Goal: Task Accomplishment & Management: Complete application form

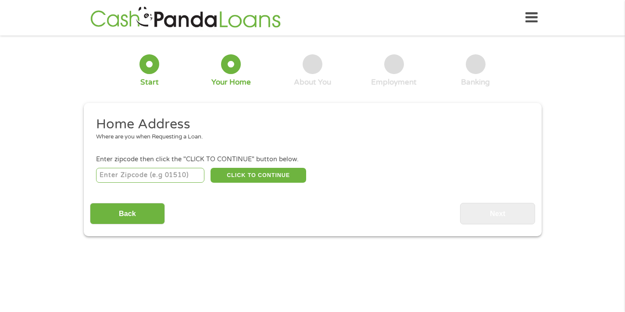
click at [157, 176] on input "number" at bounding box center [150, 175] width 108 height 15
type input "77523"
select select "[US_STATE]"
click at [256, 176] on button "CLICK TO CONTINUE" at bounding box center [258, 175] width 96 height 15
type input "77523"
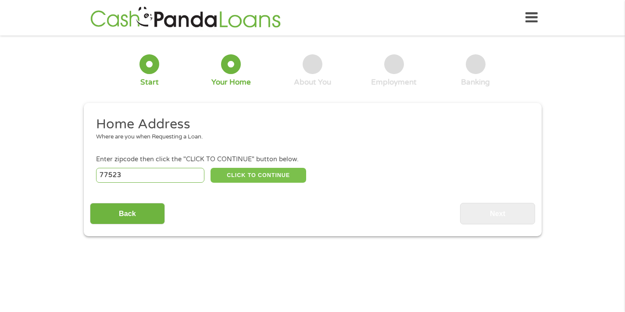
type input "Baytown"
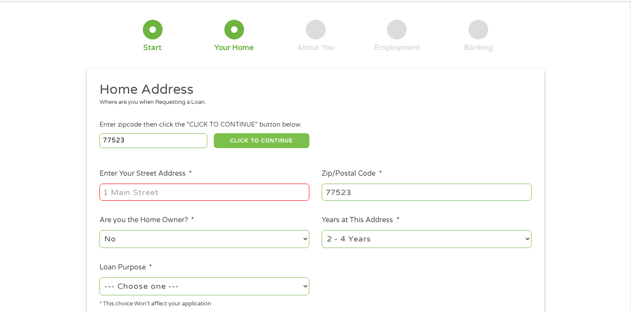
scroll to position [38, 0]
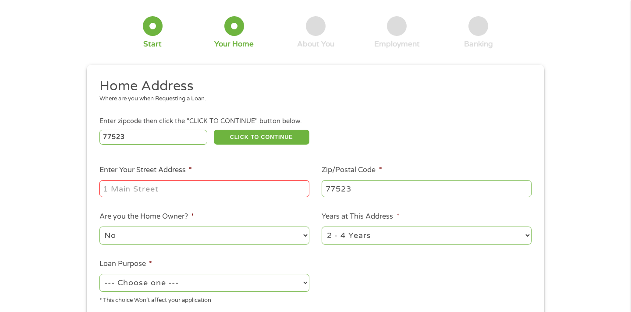
click at [132, 182] on input "Enter Your Street Address *" at bounding box center [205, 188] width 210 height 17
type input "[STREET_ADDRESS]"
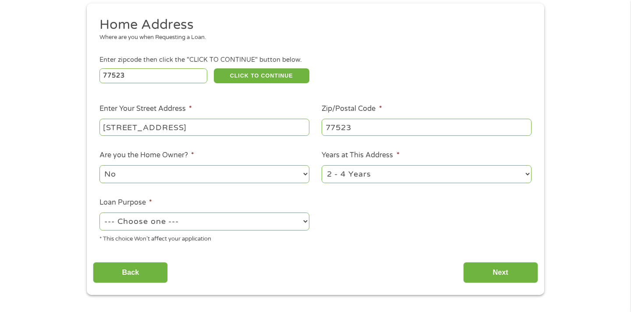
scroll to position [113, 0]
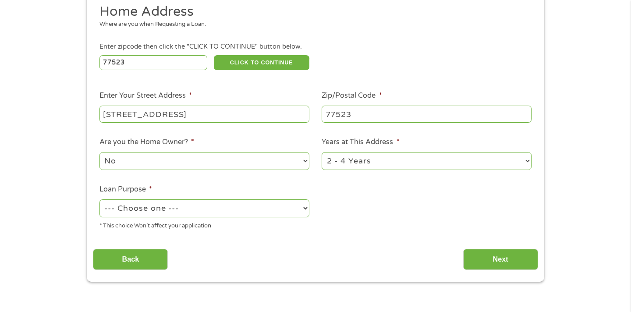
click at [143, 160] on select "No Yes" at bounding box center [205, 161] width 210 height 18
select select "yes"
click at [100, 153] on select "No Yes" at bounding box center [205, 161] width 210 height 18
click at [468, 168] on select "1 Year or less 1 - 2 Years 2 - 4 Years Over 4 Years" at bounding box center [427, 161] width 210 height 18
select select "60months"
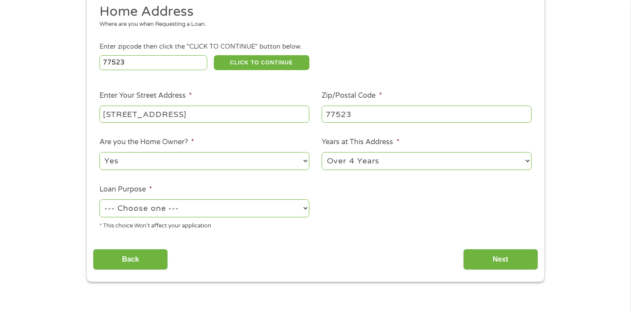
click at [322, 153] on select "1 Year or less 1 - 2 Years 2 - 4 Years Over 4 Years" at bounding box center [427, 161] width 210 height 18
click at [205, 210] on select "--- Choose one --- Pay Bills Debt Consolidation Home Improvement Major Purchase…" at bounding box center [205, 209] width 210 height 18
select select "paybills"
click at [100, 200] on select "--- Choose one --- Pay Bills Debt Consolidation Home Improvement Major Purchase…" at bounding box center [205, 209] width 210 height 18
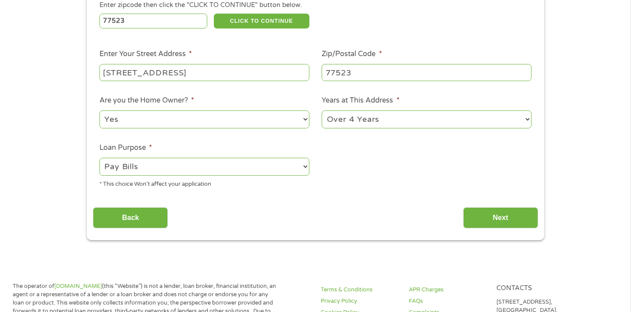
scroll to position [167, 0]
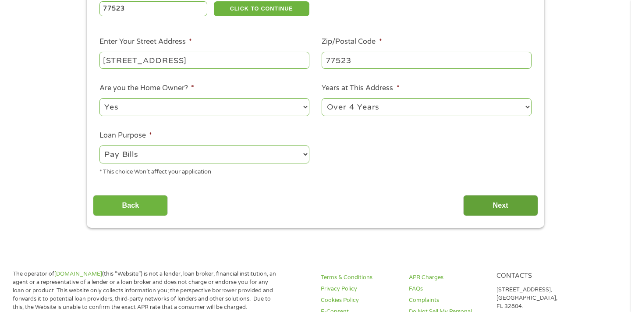
click at [497, 211] on input "Next" at bounding box center [501, 205] width 75 height 21
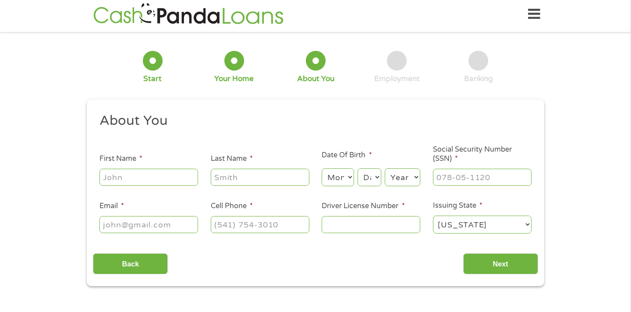
scroll to position [0, 0]
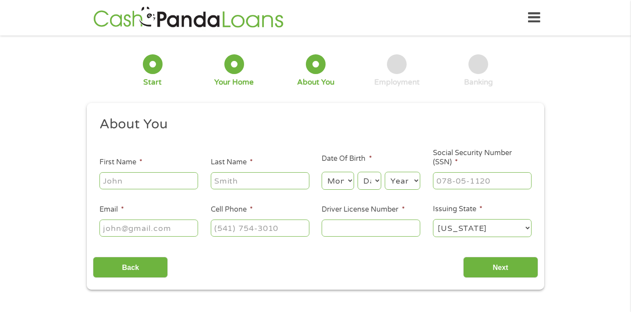
click at [147, 187] on input "First Name *" at bounding box center [149, 180] width 99 height 17
type input "[PERSON_NAME]"
type input "[EMAIL_ADDRESS][DOMAIN_NAME]"
type input "[PHONE_NUMBER]"
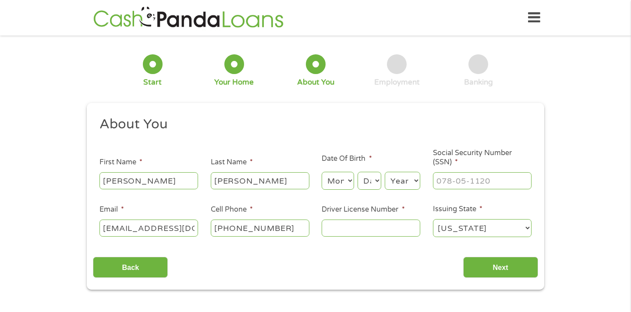
click at [335, 187] on select "Month 1 2 3 4 5 6 7 8 9 10 11 12" at bounding box center [338, 181] width 32 height 18
select select "8"
click at [322, 172] on select "Month 1 2 3 4 5 6 7 8 9 10 11 12" at bounding box center [338, 181] width 32 height 18
click at [364, 185] on select "Day 1 2 3 4 5 6 7 8 9 10 11 12 13 14 15 16 17 18 19 20 21 22 23 24 25 26 27 28 …" at bounding box center [370, 181] width 24 height 18
select select "19"
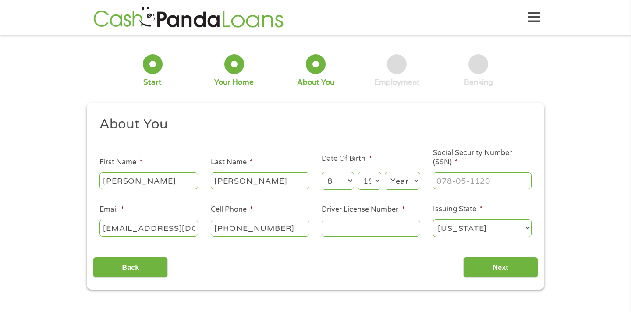
click at [358, 172] on select "Day 1 2 3 4 5 6 7 8 9 10 11 12 13 14 15 16 17 18 19 20 21 22 23 24 25 26 27 28 …" at bounding box center [370, 181] width 24 height 18
click at [399, 185] on select "Year [DATE] 2006 2005 2004 2003 2002 2001 2000 1999 1998 1997 1996 1995 1994 19…" at bounding box center [403, 181] width 36 height 18
select select "1980"
click at [385, 172] on select "Year [DATE] 2006 2005 2004 2003 2002 2001 2000 1999 1998 1997 1996 1995 1994 19…" at bounding box center [403, 181] width 36 height 18
click at [448, 187] on input "___-__-____" at bounding box center [482, 180] width 99 height 17
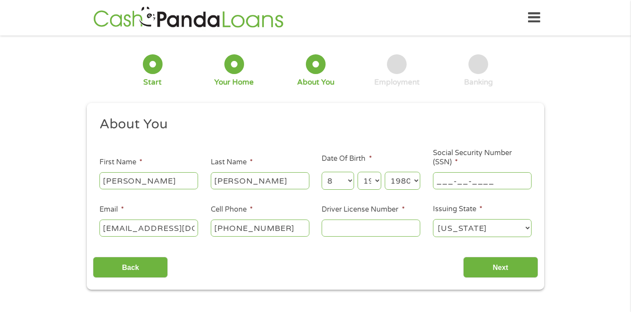
click at [442, 183] on input "___-__-____" at bounding box center [482, 180] width 99 height 17
type input "628-32-9360"
click at [346, 224] on input "Driver License Number *" at bounding box center [371, 228] width 99 height 17
type input "09192279"
click at [490, 269] on input "Next" at bounding box center [501, 267] width 75 height 21
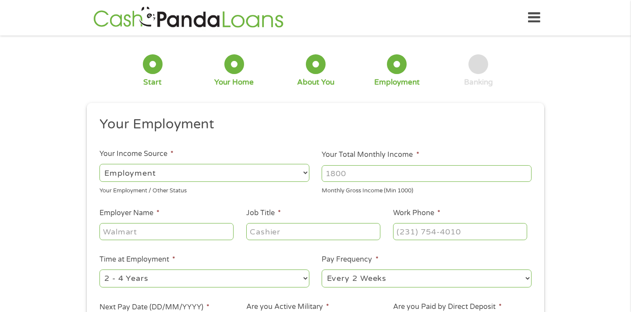
scroll to position [4, 4]
click at [373, 172] on input "Your Total Monthly Income *" at bounding box center [427, 173] width 210 height 17
type input "6700"
click at [157, 238] on input "Employer Name *" at bounding box center [167, 231] width 134 height 17
type input "[GEOGRAPHIC_DATA]"
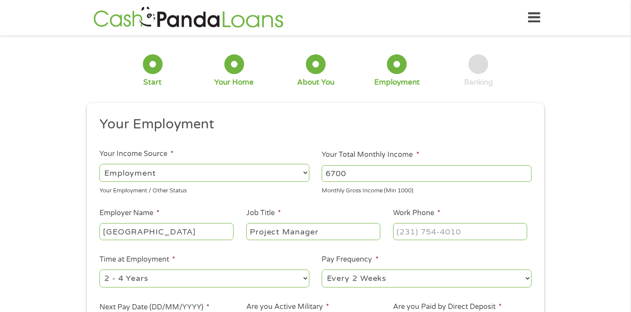
type input "Project Manager"
type input "[PHONE_NUMBER]"
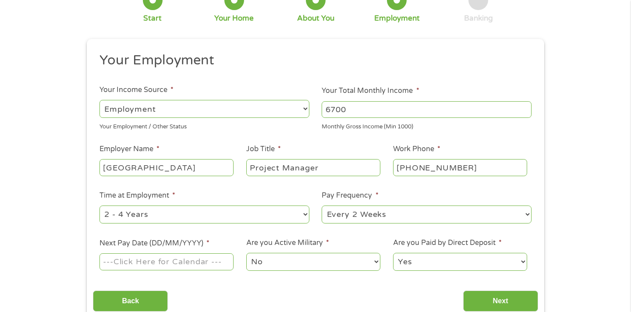
scroll to position [77, 0]
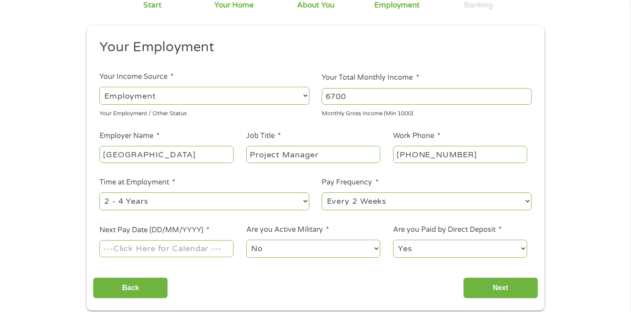
click at [153, 201] on select "--- Choose one --- 1 Year or less 1 - 2 Years 2 - 4 Years Over 4 Years" at bounding box center [205, 202] width 210 height 18
select select "24months"
click at [100, 193] on select "--- Choose one --- 1 Year or less 1 - 2 Years 2 - 4 Years Over 4 Years" at bounding box center [205, 202] width 210 height 18
click at [379, 200] on select "--- Choose one --- Every 2 Weeks Every Week Monthly Semi-Monthly" at bounding box center [427, 202] width 210 height 18
select select "weekly"
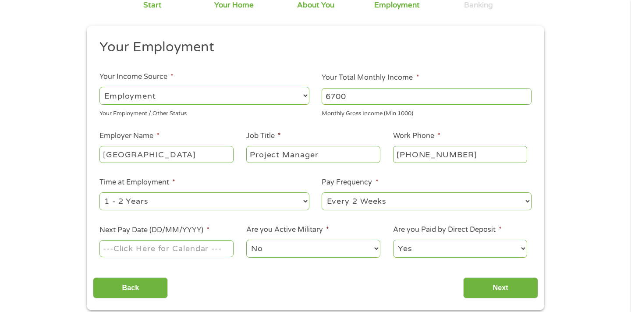
click at [322, 193] on select "--- Choose one --- Every 2 Weeks Every Week Monthly Semi-Monthly" at bounding box center [427, 202] width 210 height 18
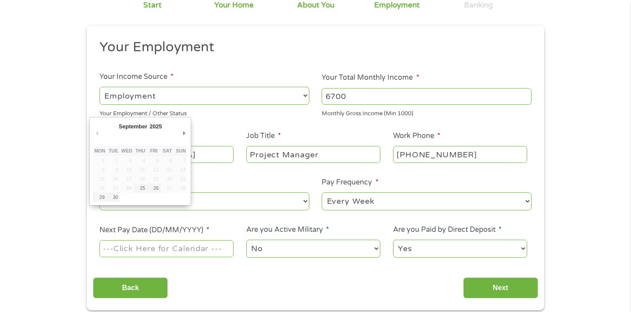
click at [195, 250] on input "Next Pay Date (DD/MM/YYYY) *" at bounding box center [167, 248] width 134 height 17
type input "[DATE]"
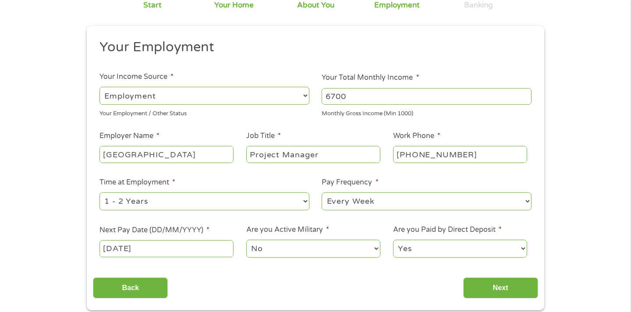
click at [302, 260] on ul "Your Employment Your Income Source * --- Choose one --- Employment [DEMOGRAPHIC…" at bounding box center [315, 152] width 445 height 227
click at [351, 282] on div "Back Next" at bounding box center [315, 285] width 445 height 28
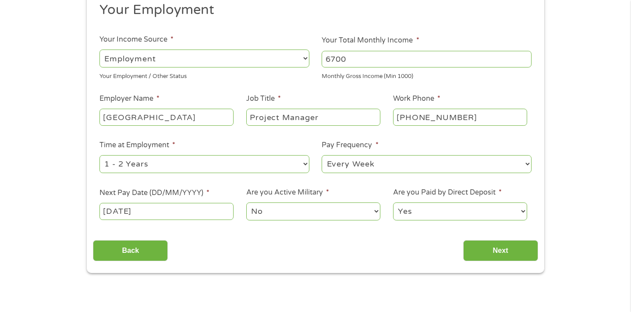
scroll to position [125, 0]
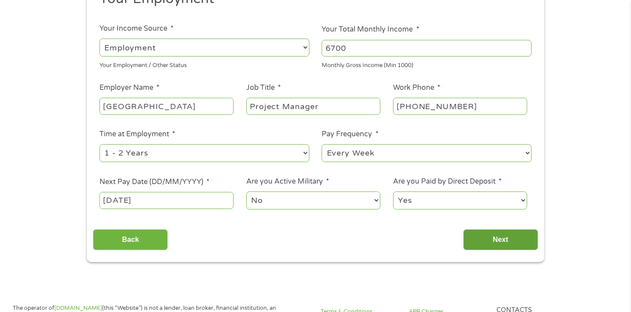
click at [507, 243] on input "Next" at bounding box center [501, 239] width 75 height 21
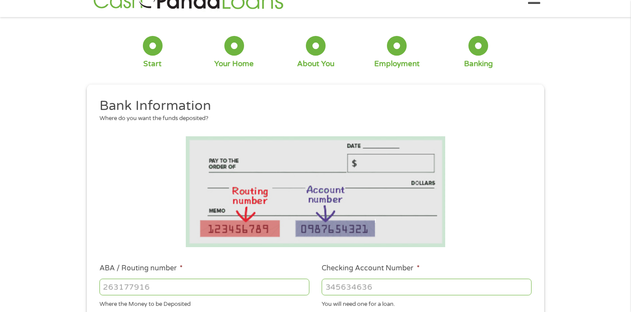
scroll to position [0, 0]
